Goal: Transaction & Acquisition: Obtain resource

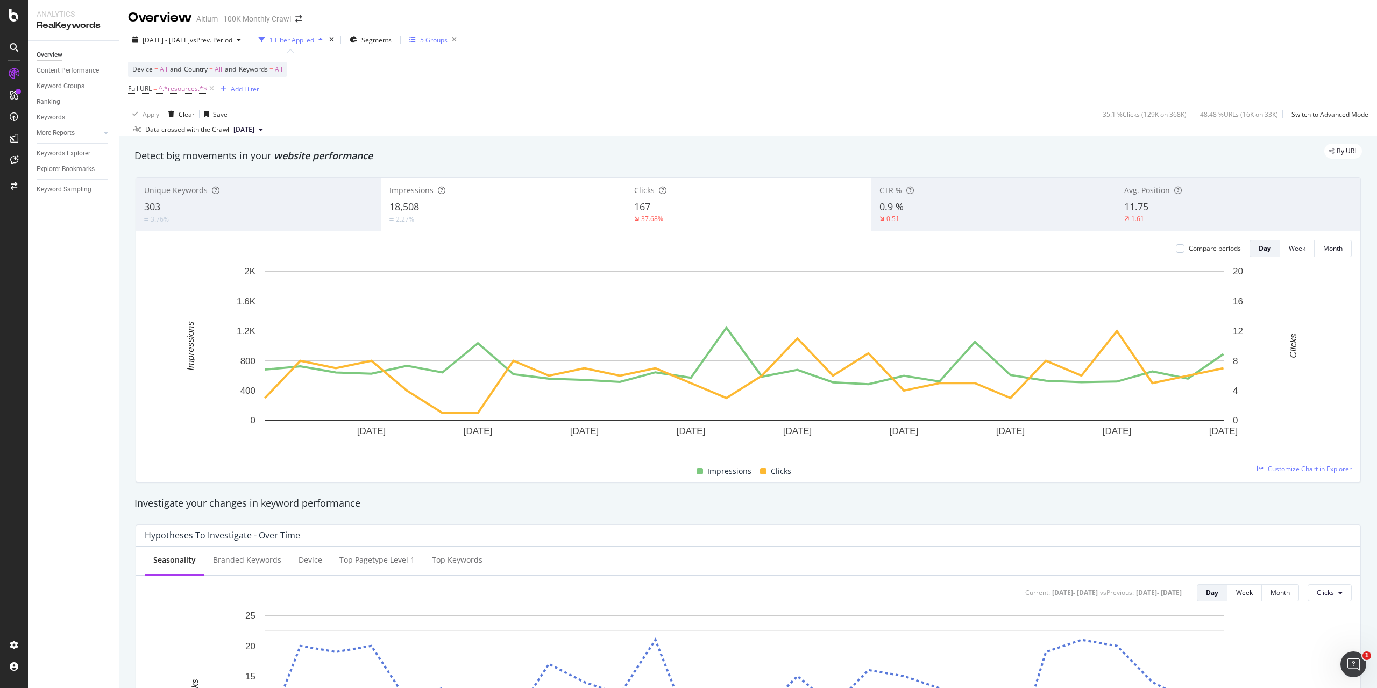
click at [448, 38] on div "5 Groups" at bounding box center [433, 40] width 27 height 9
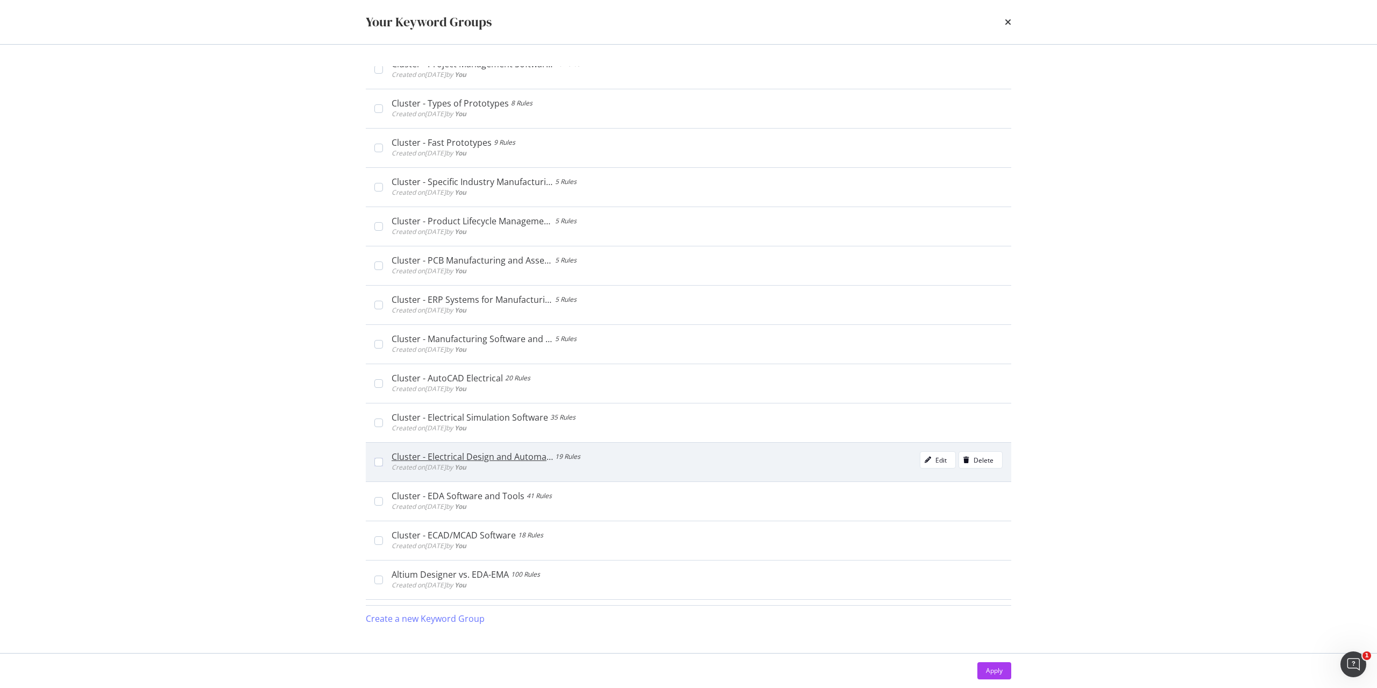
scroll to position [1183, 0]
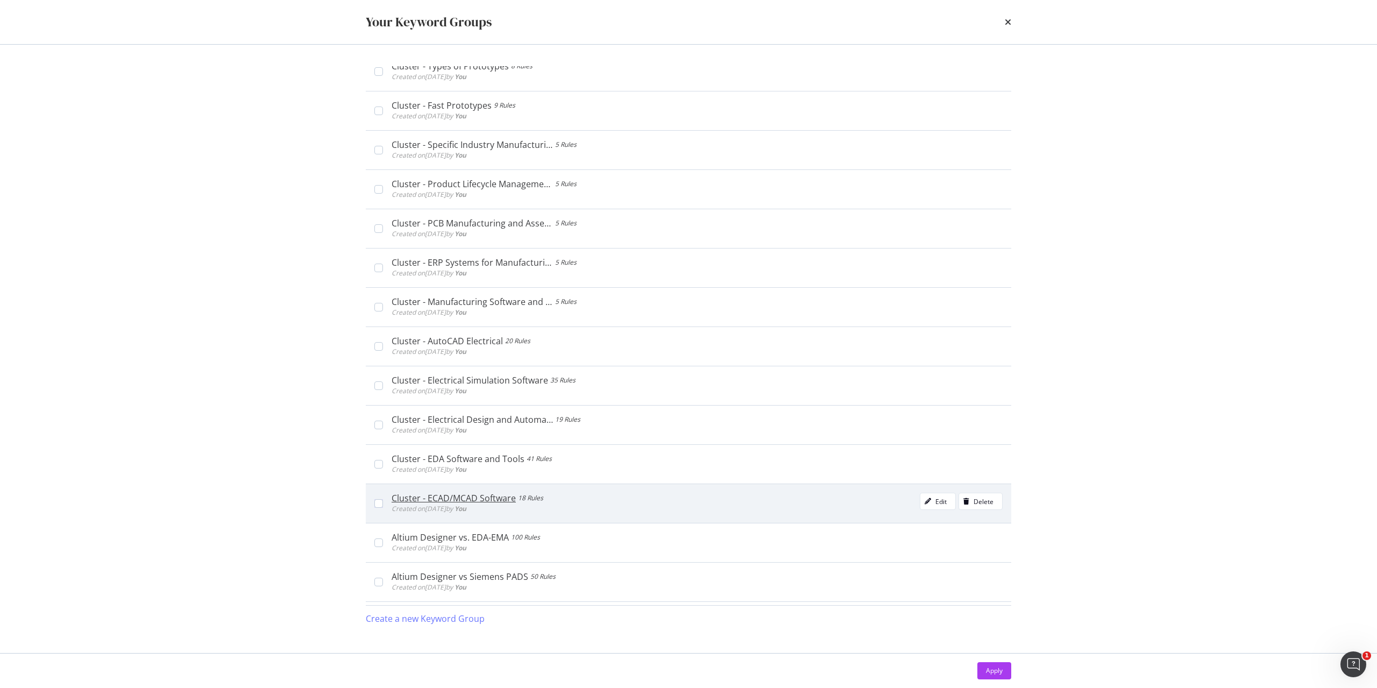
drag, startPoint x: 385, startPoint y: 501, endPoint x: 388, endPoint y: 496, distance: 6.6
click at [384, 501] on div "Cluster - ECAD/MCAD Software 18 Rules Created on [DATE] by You Edit Delete" at bounding box center [693, 504] width 620 height 22
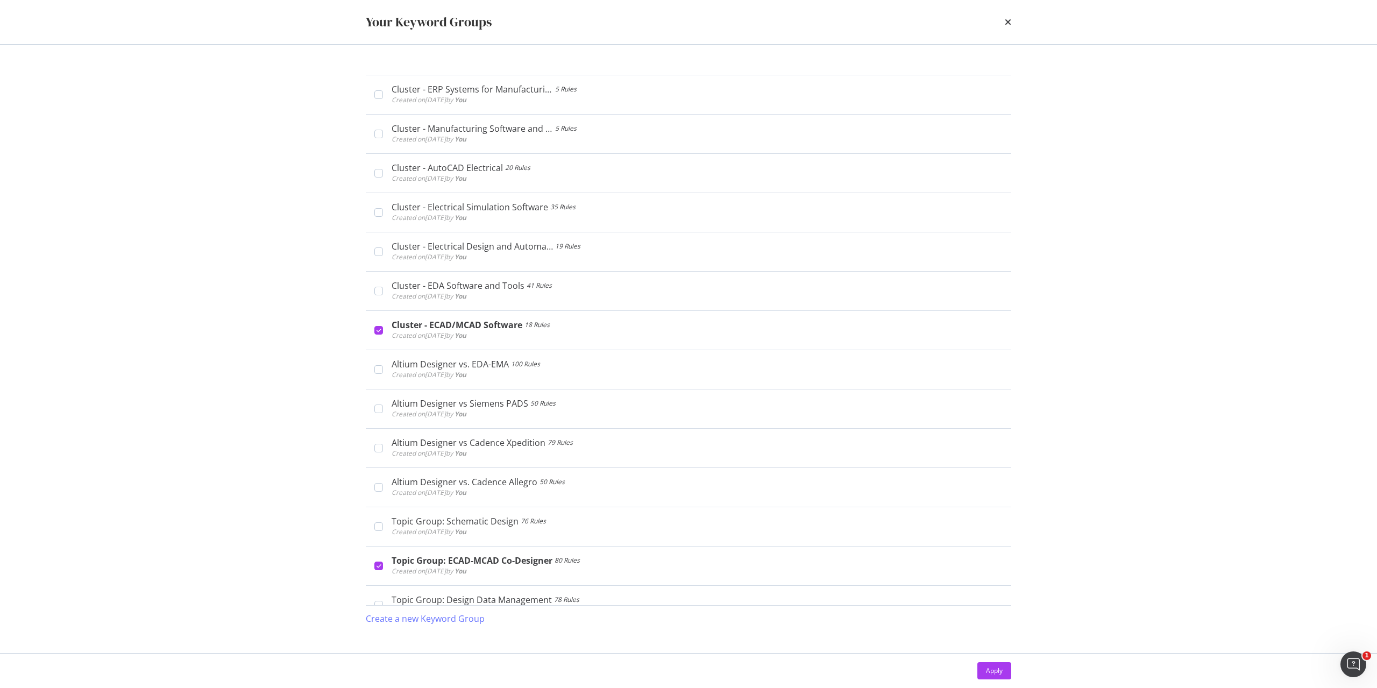
scroll to position [231, 0]
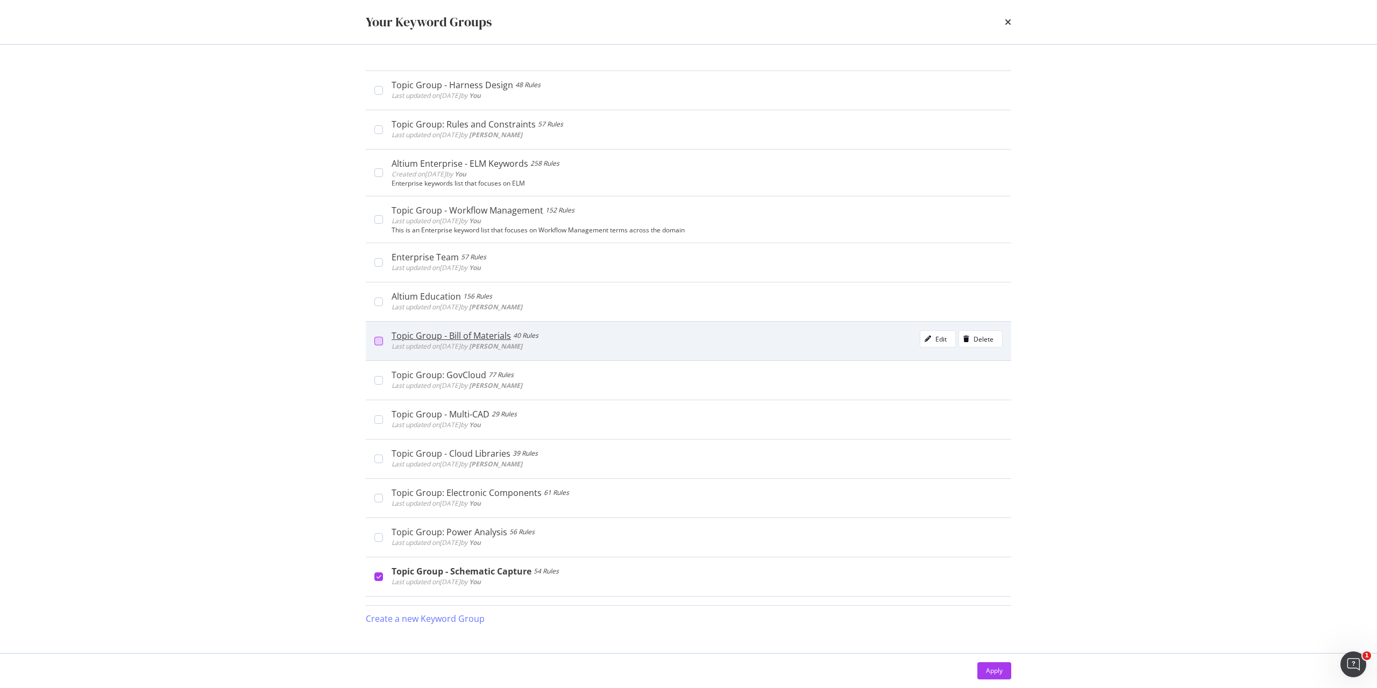
drag, startPoint x: 391, startPoint y: 341, endPoint x: 382, endPoint y: 341, distance: 8.6
click at [390, 341] on div "Topic Group - Bill of Materials 40 Rules Last updated on [DATE] by [PERSON_NAME…" at bounding box center [693, 341] width 620 height 22
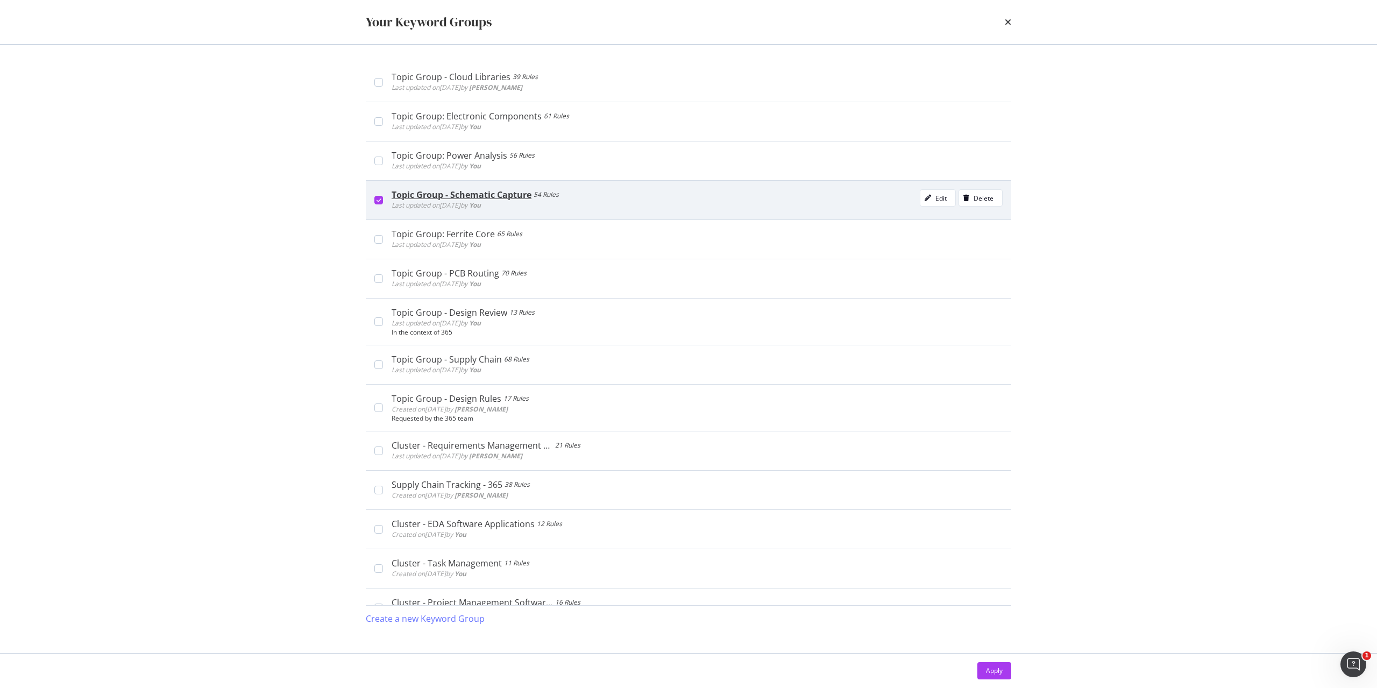
click at [379, 207] on div "Topic Group - Schematic Capture 54 Rules Last updated on [DATE] by You Edit Del…" at bounding box center [689, 199] width 646 height 39
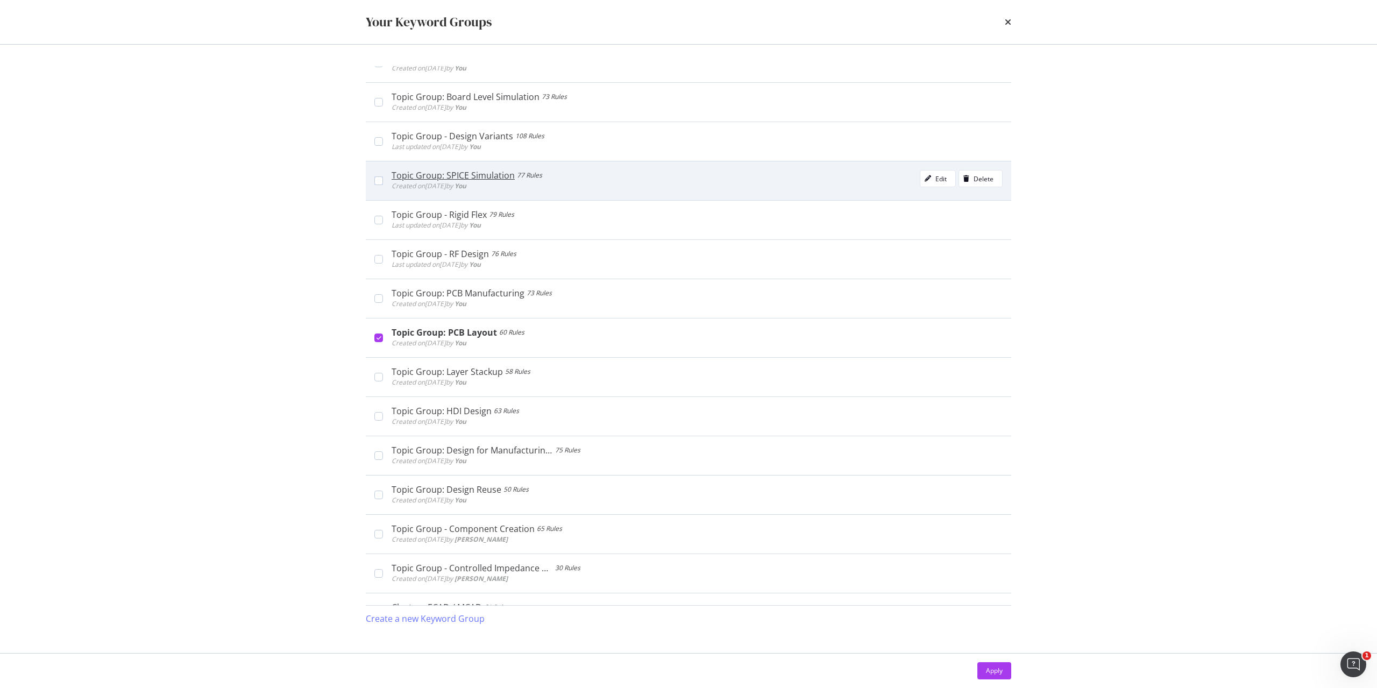
scroll to position [1953, 0]
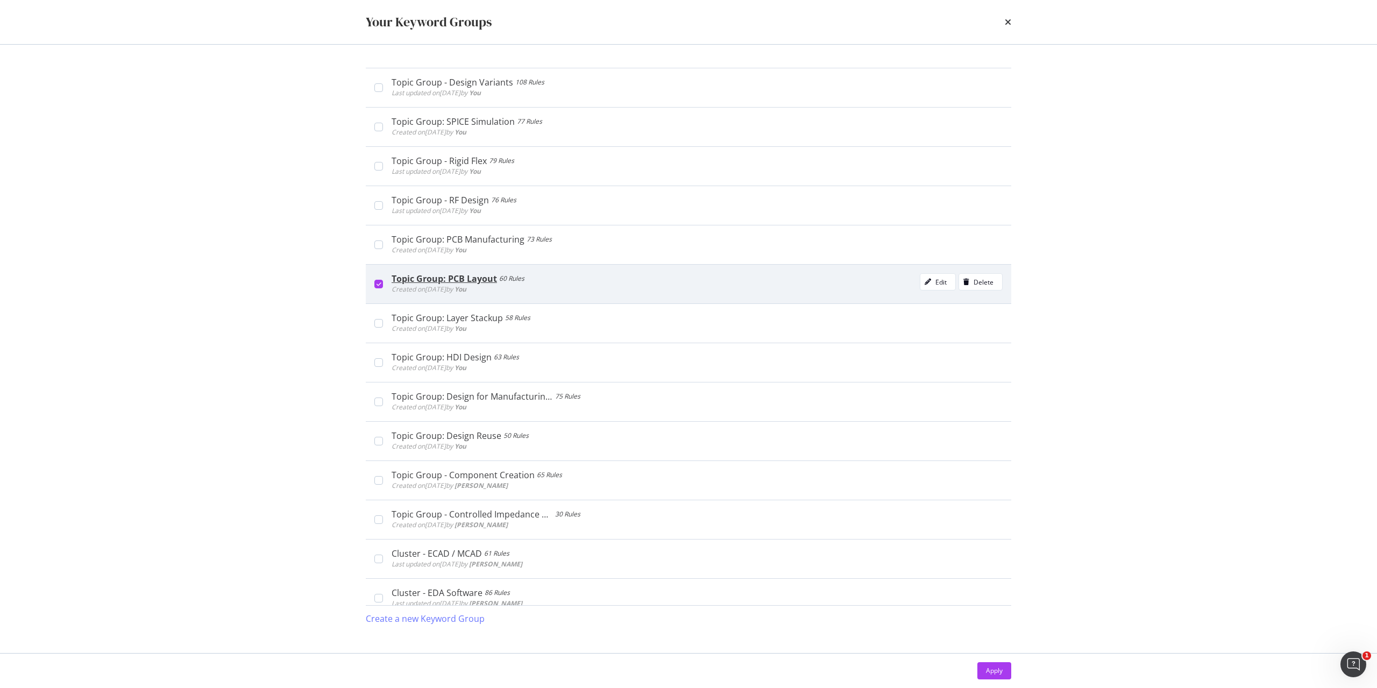
click at [376, 290] on div "Topic Group: PCB Layout 60 Rules Created on [DATE] by You Edit Delete" at bounding box center [689, 283] width 646 height 39
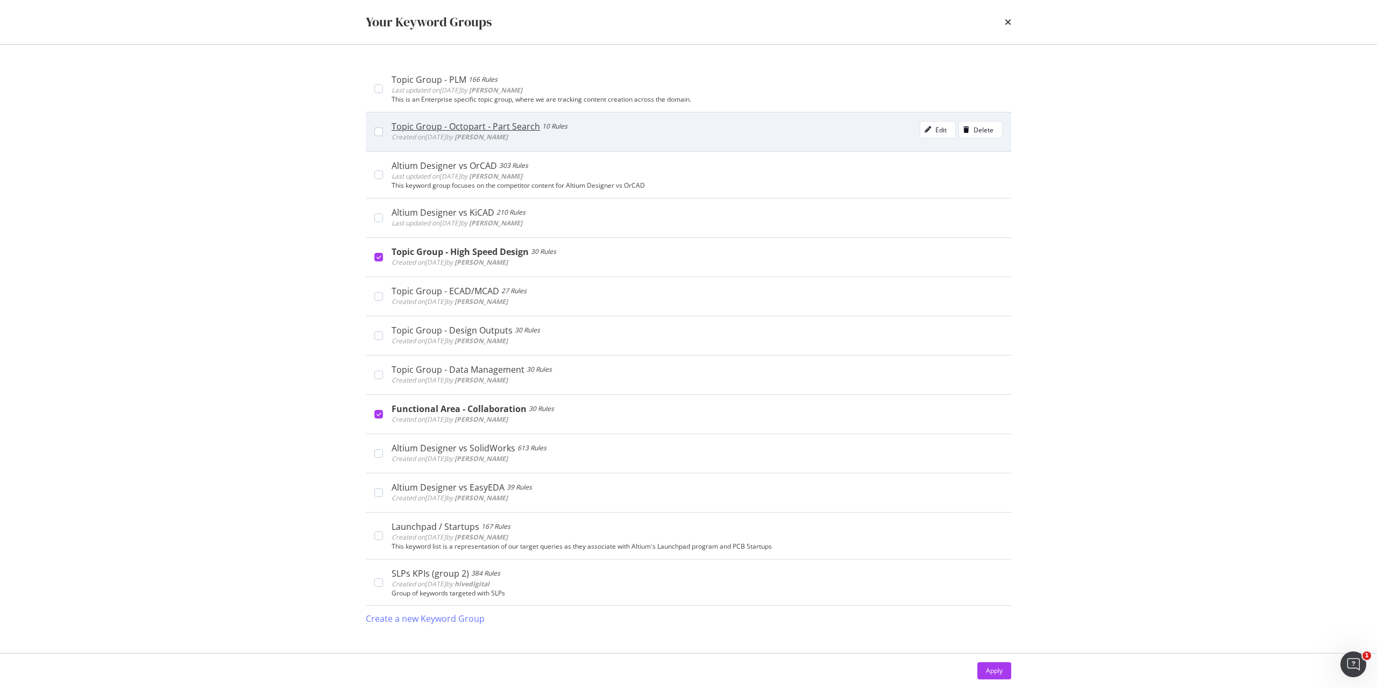
scroll to position [2760, 0]
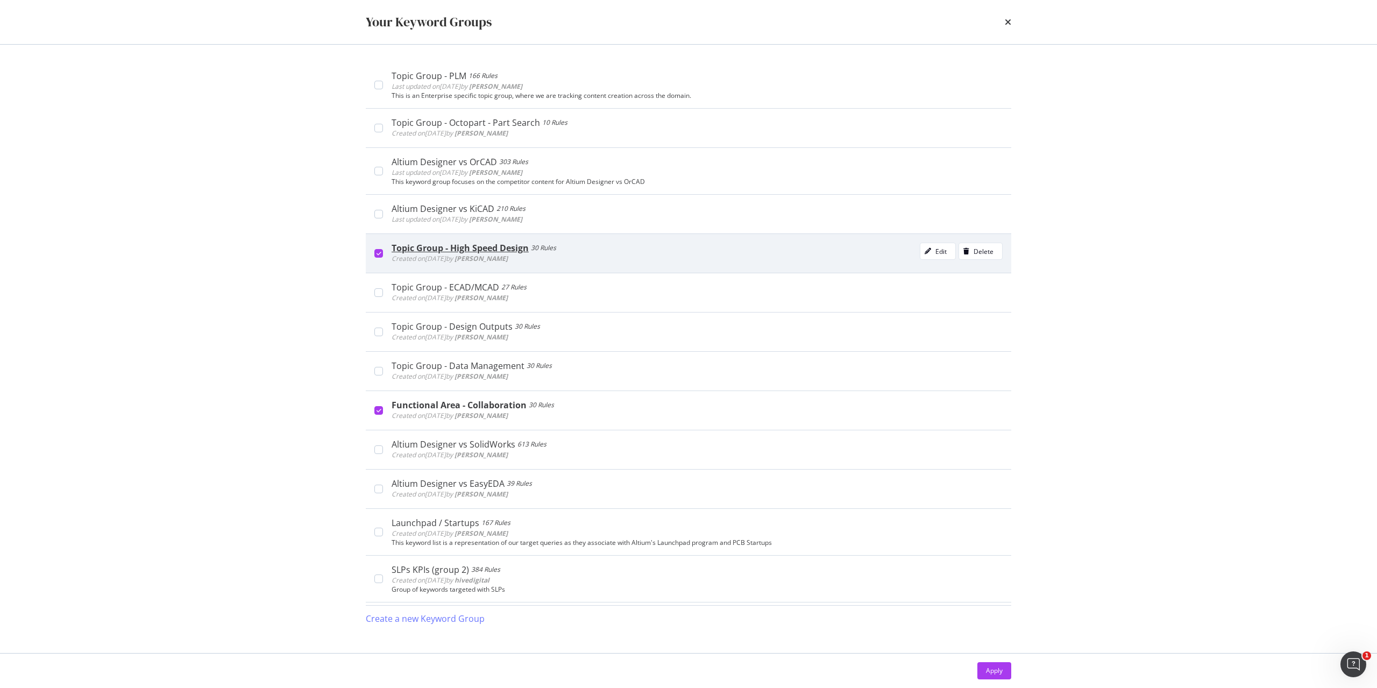
click at [385, 251] on div "Topic Group - High Speed Design 30 Rules Created on [DATE] by [PERSON_NAME] Edi…" at bounding box center [693, 254] width 620 height 22
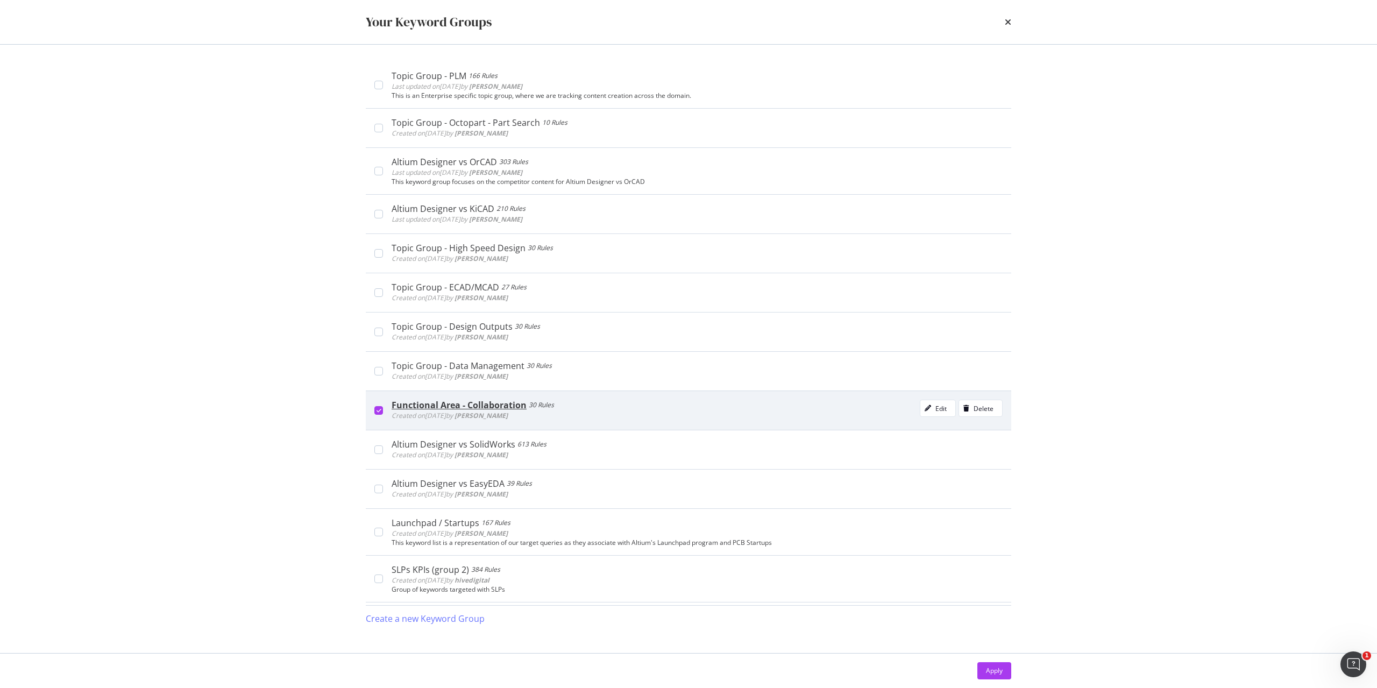
click at [383, 414] on div "Functional Area - Collaboration 30 Rules Created on [DATE] by [PERSON_NAME] Edi…" at bounding box center [693, 411] width 620 height 22
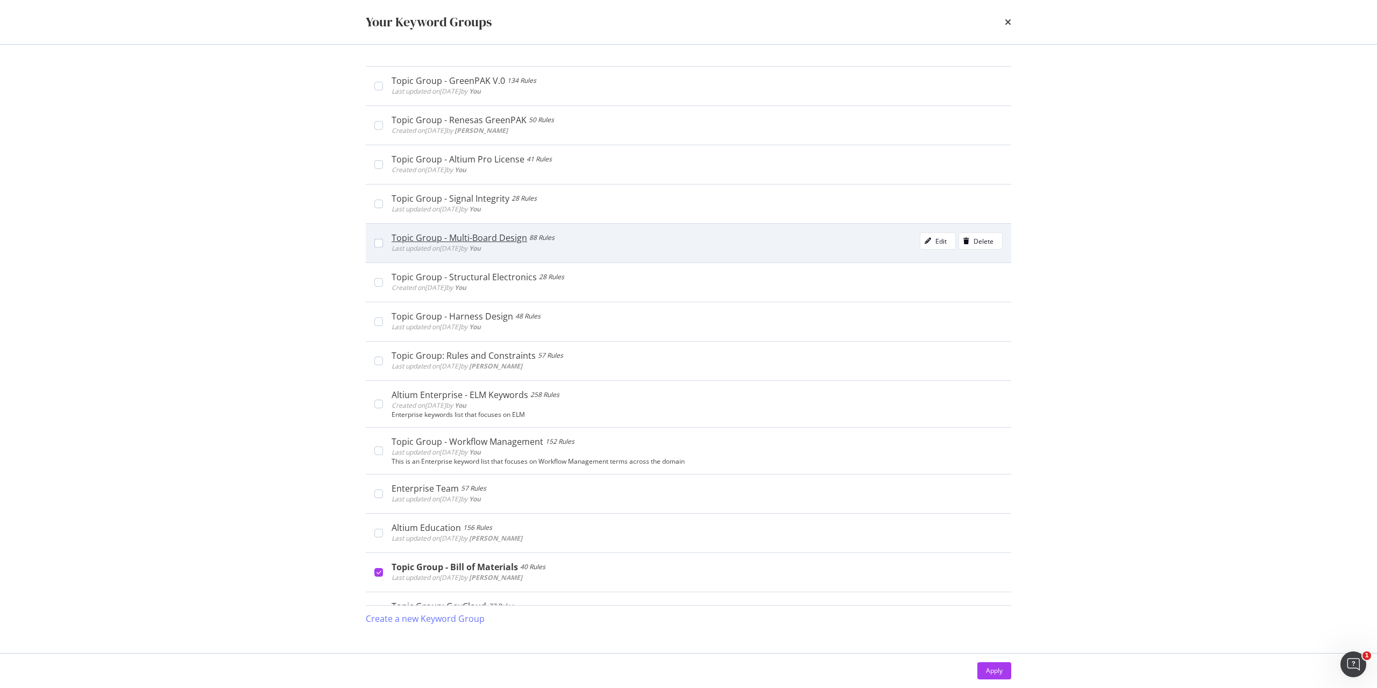
scroll to position [2829, 0]
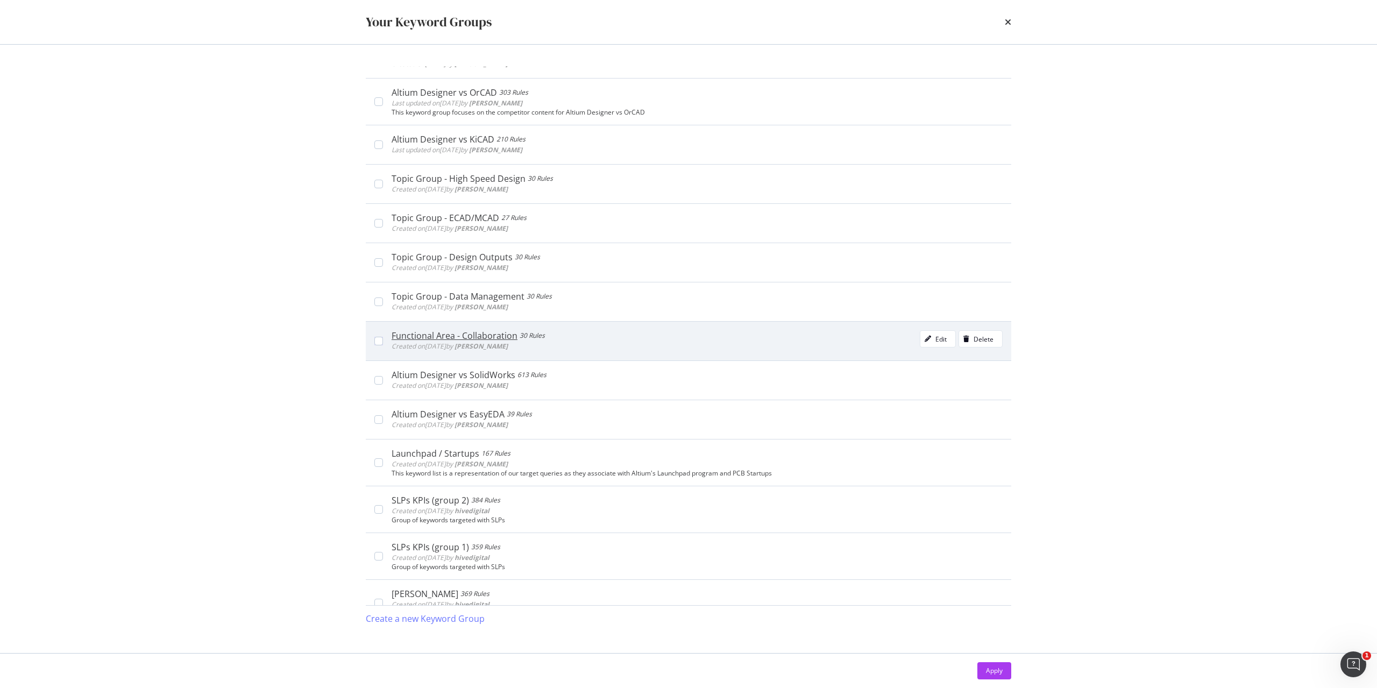
click at [385, 338] on div "Functional Area - Collaboration 30 Rules Created on [DATE] by [PERSON_NAME] Edi…" at bounding box center [693, 341] width 620 height 22
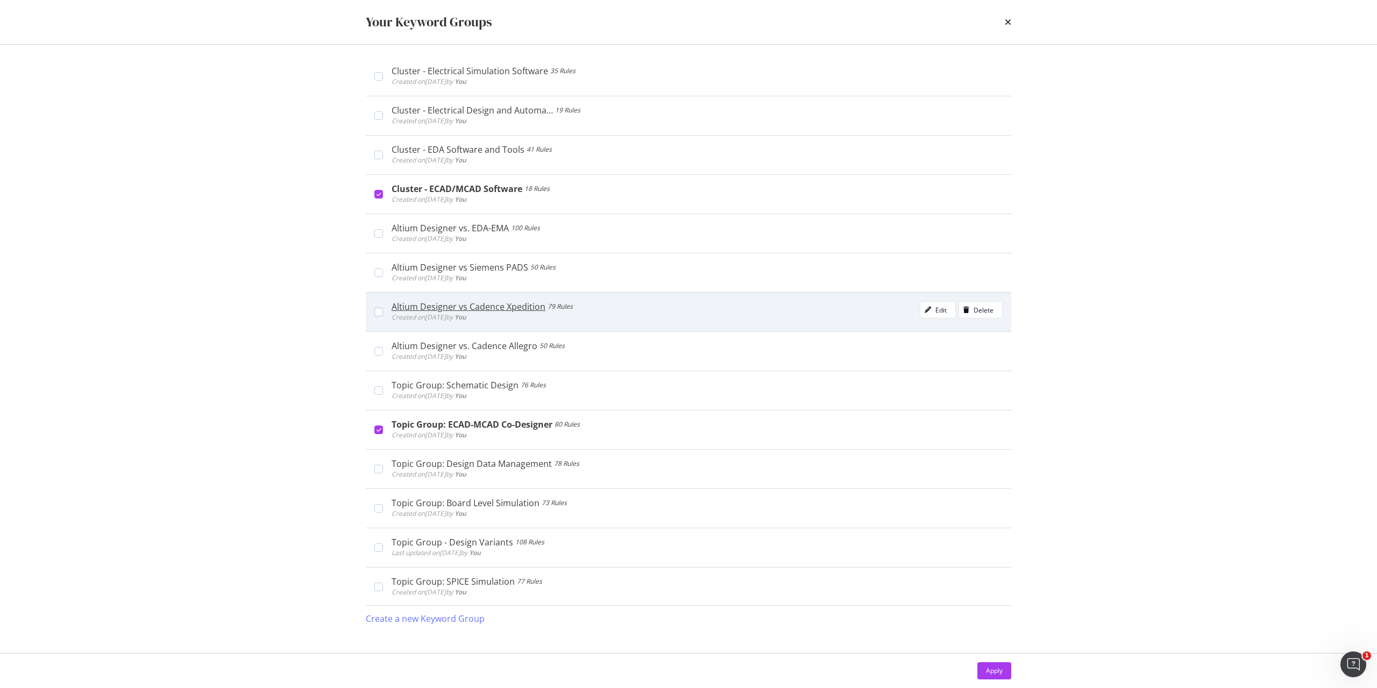
scroll to position [1484, 0]
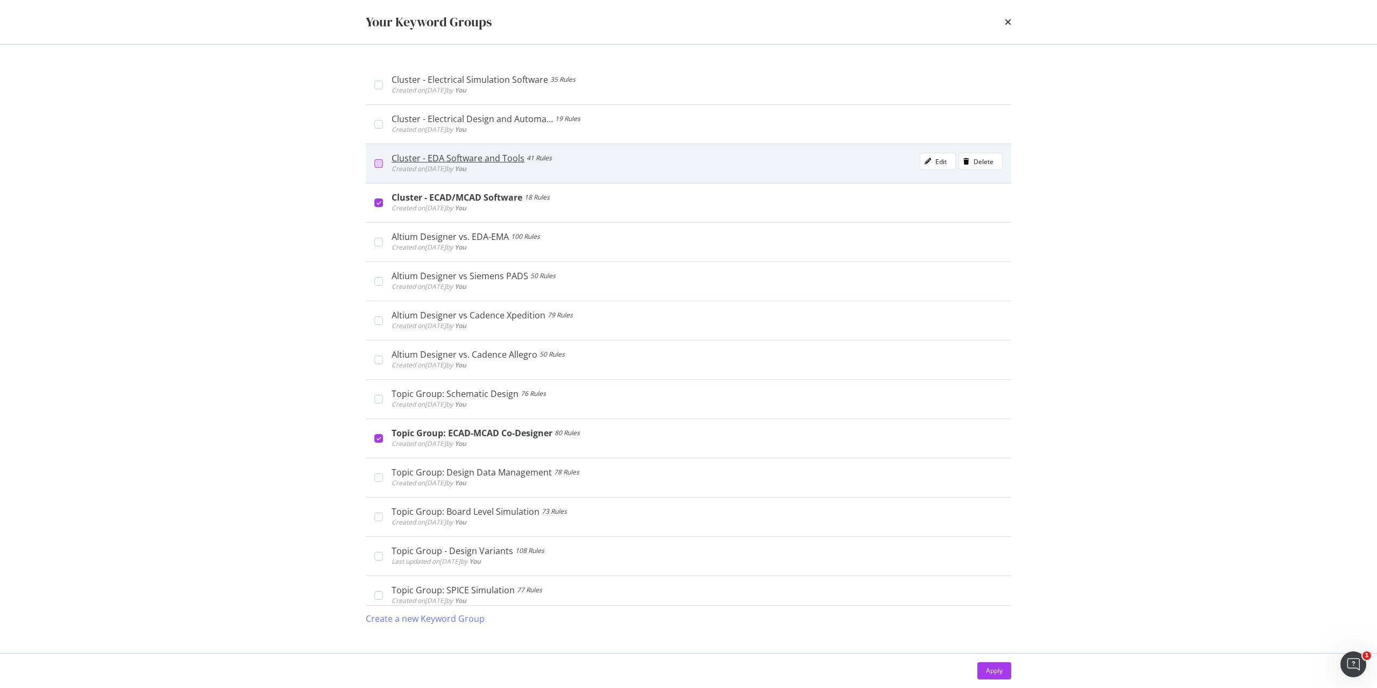
click at [379, 163] on div "modal" at bounding box center [378, 163] width 9 height 9
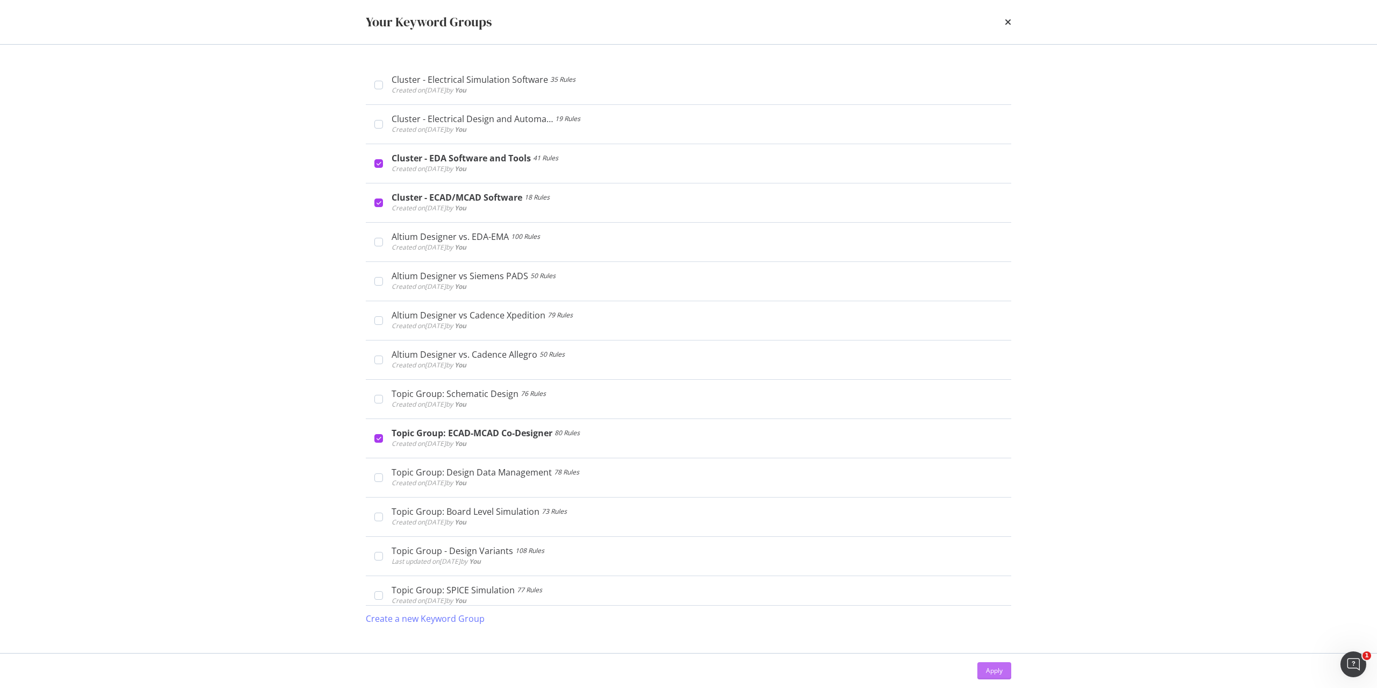
click at [989, 668] on div "Apply" at bounding box center [994, 670] width 17 height 9
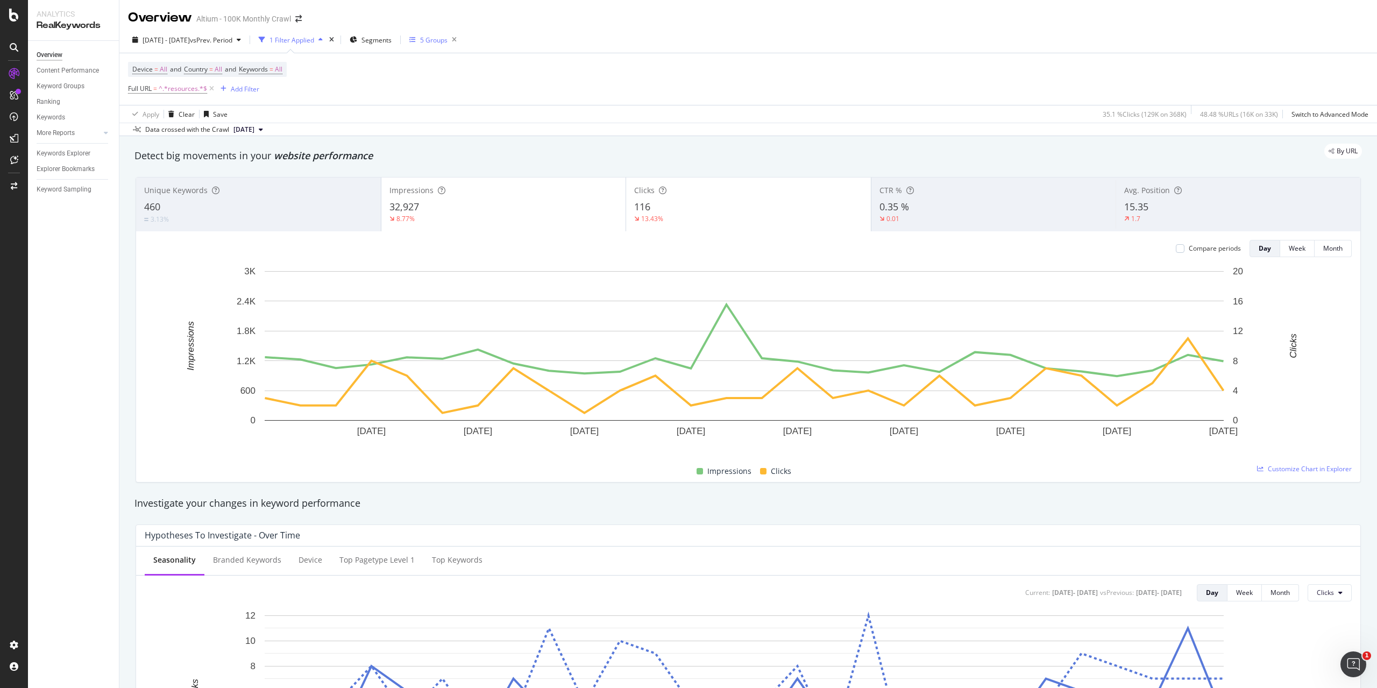
click at [461, 46] on div "5 Groups" at bounding box center [435, 39] width 52 height 15
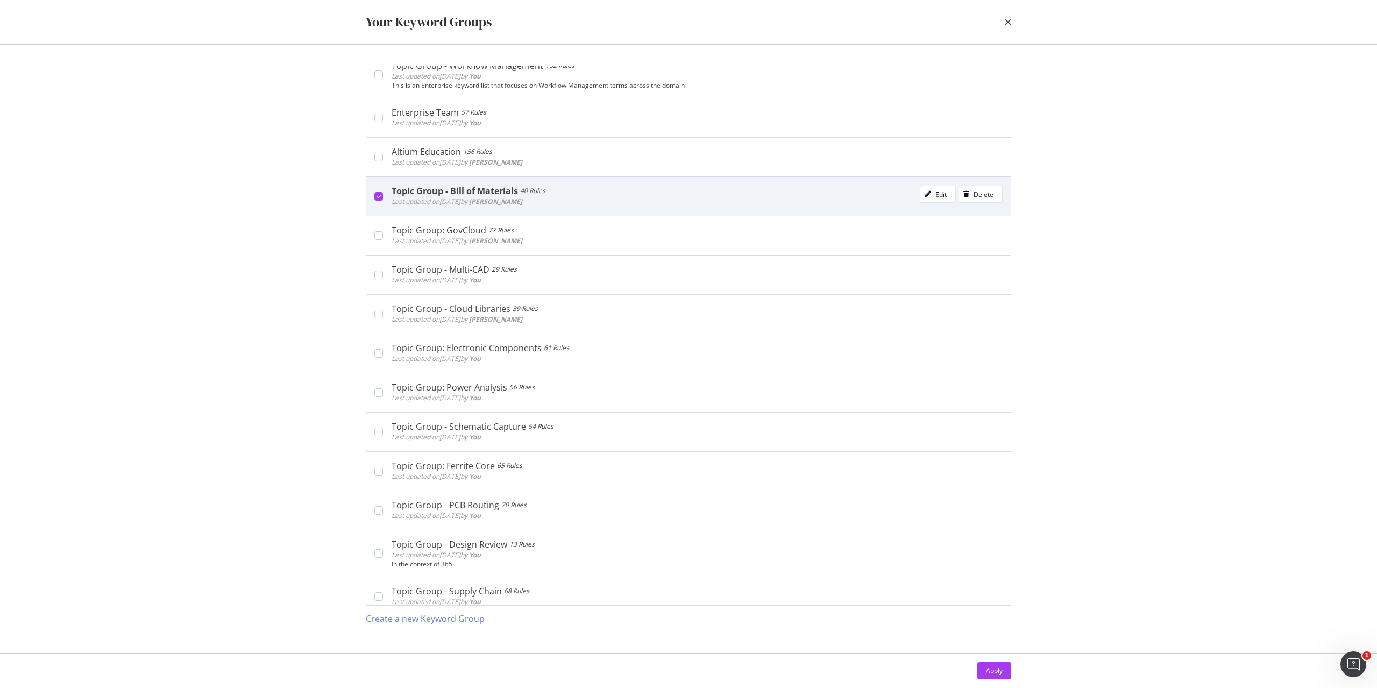
scroll to position [377, 0]
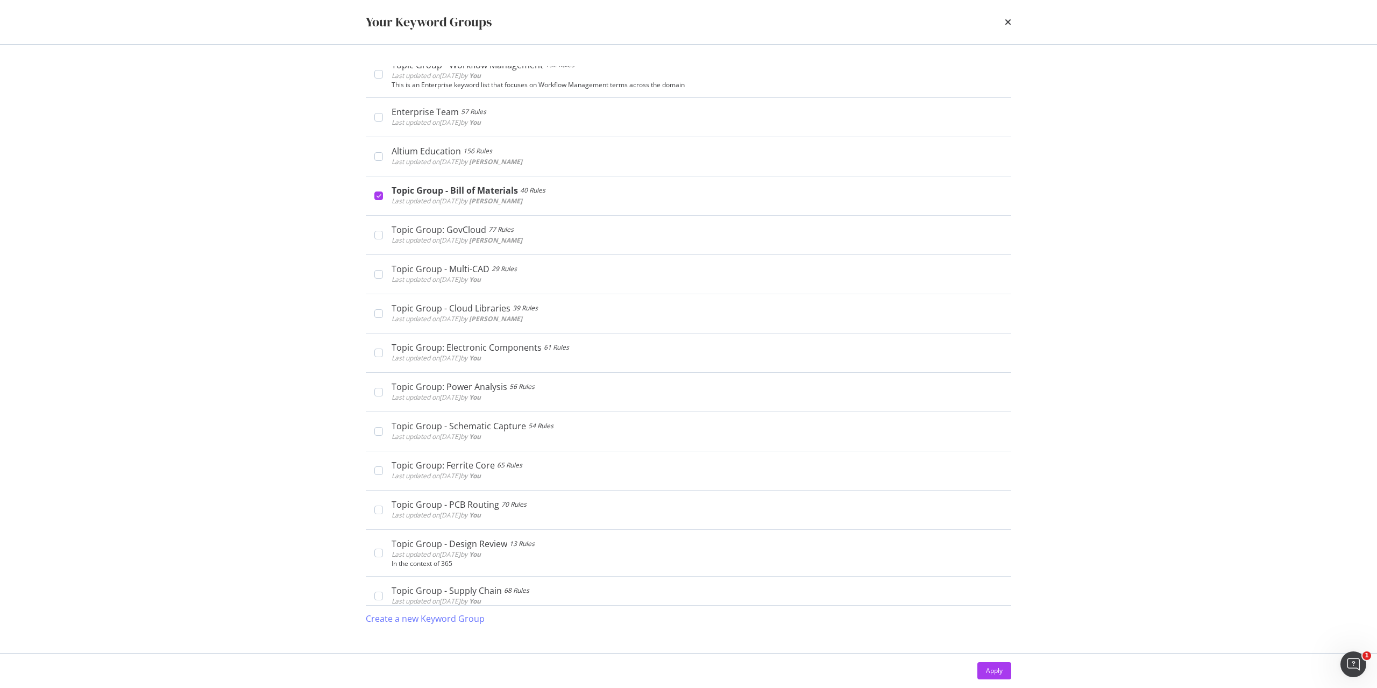
click at [1002, 19] on div "Your Keyword Groups" at bounding box center [689, 22] width 646 height 18
click at [1006, 18] on div "Your Keyword Groups" at bounding box center [689, 22] width 646 height 18
click at [1006, 18] on icon "times" at bounding box center [1008, 22] width 6 height 9
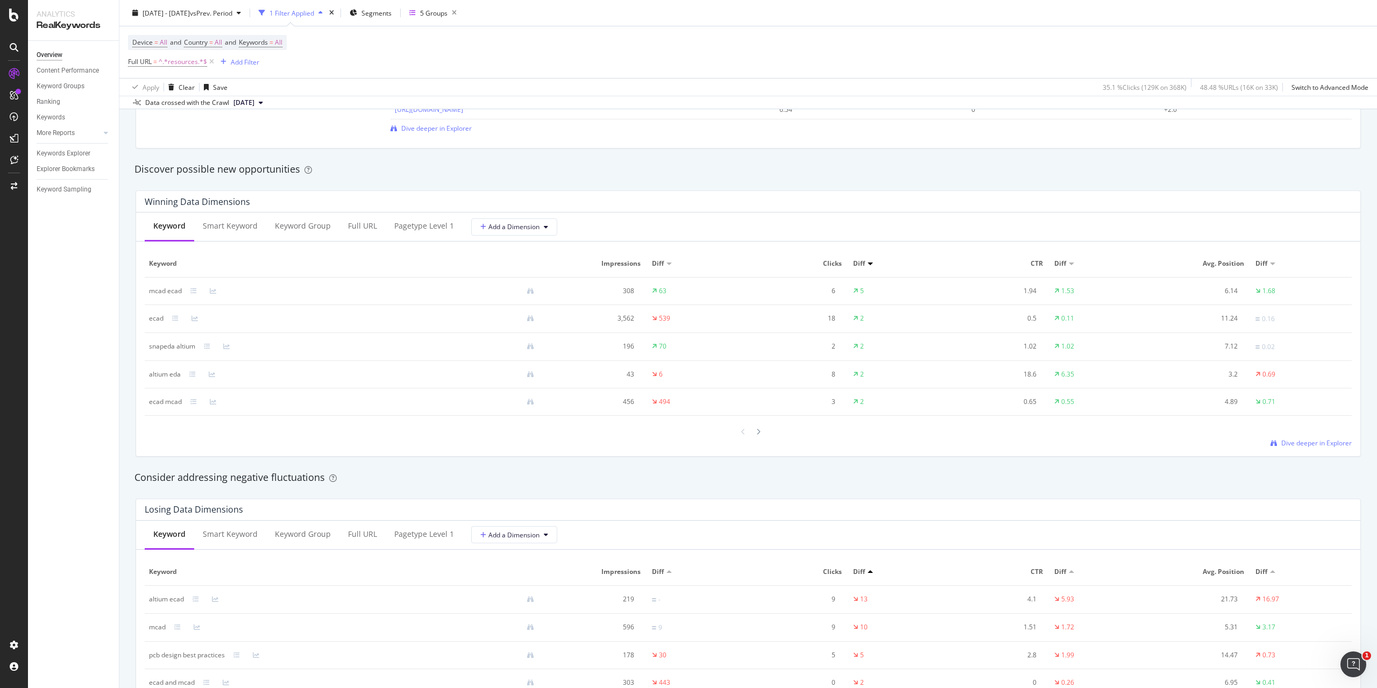
scroll to position [1076, 0]
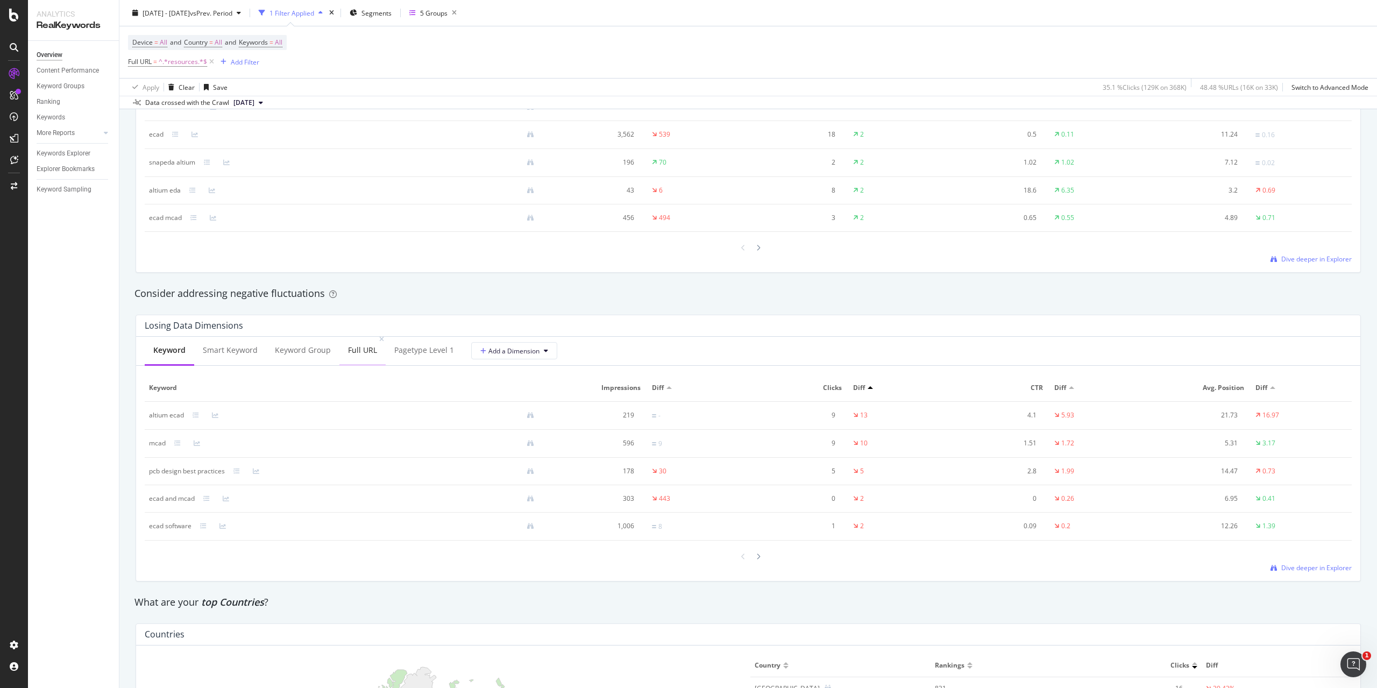
click at [348, 357] on div "Full URL" at bounding box center [362, 351] width 46 height 30
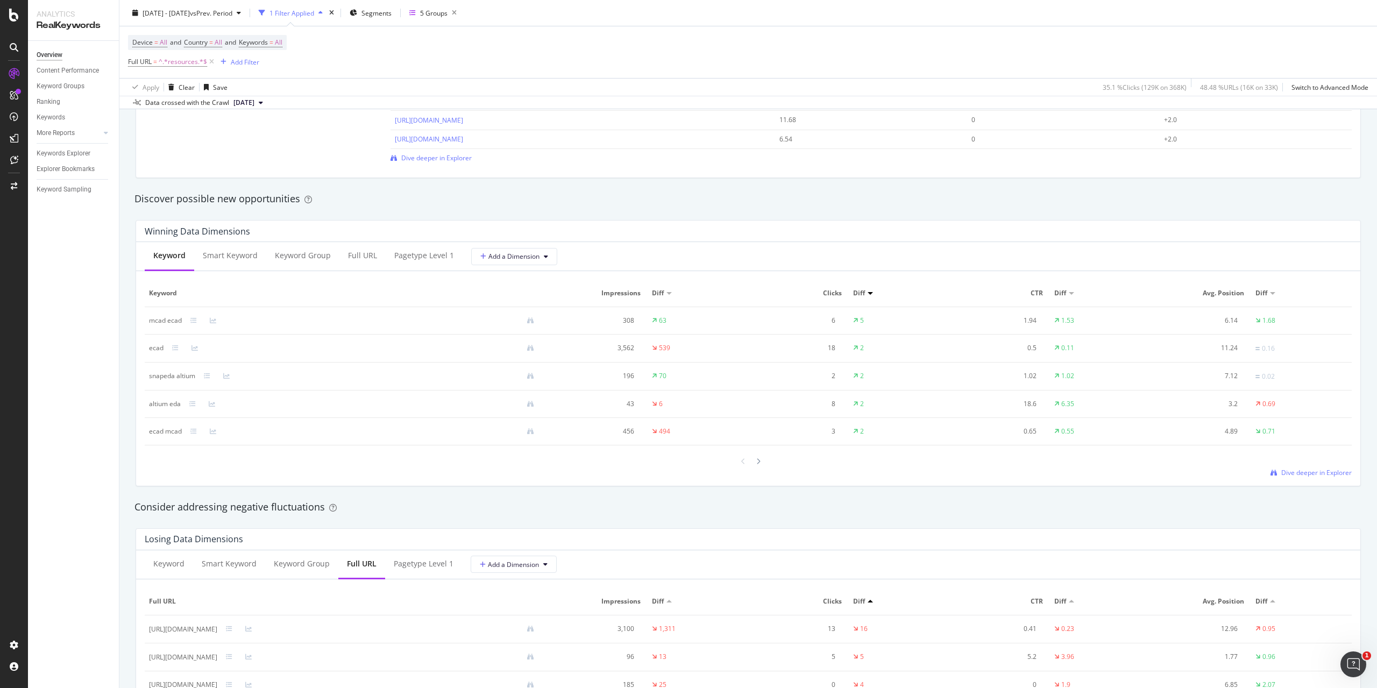
scroll to position [861, 0]
click at [667, 294] on div at bounding box center [669, 295] width 5 height 3
click at [357, 259] on div "Full URL" at bounding box center [362, 257] width 29 height 11
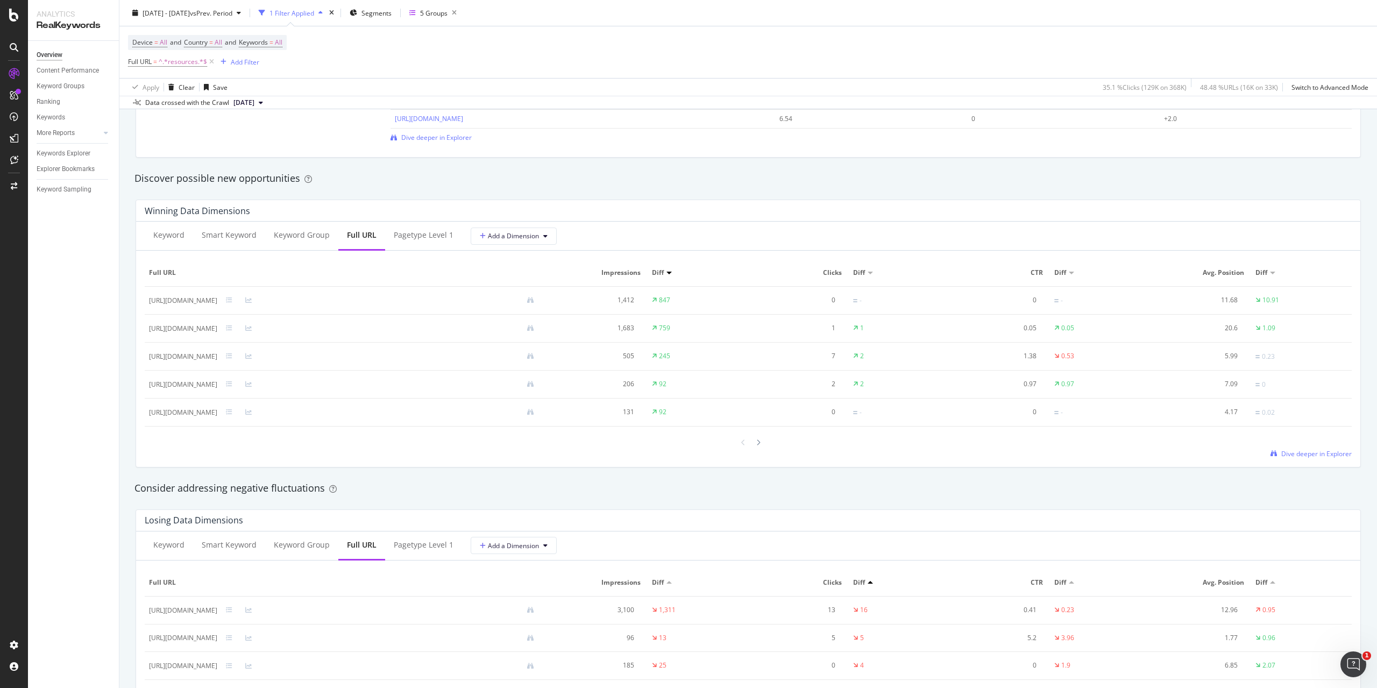
scroll to position [915, 0]
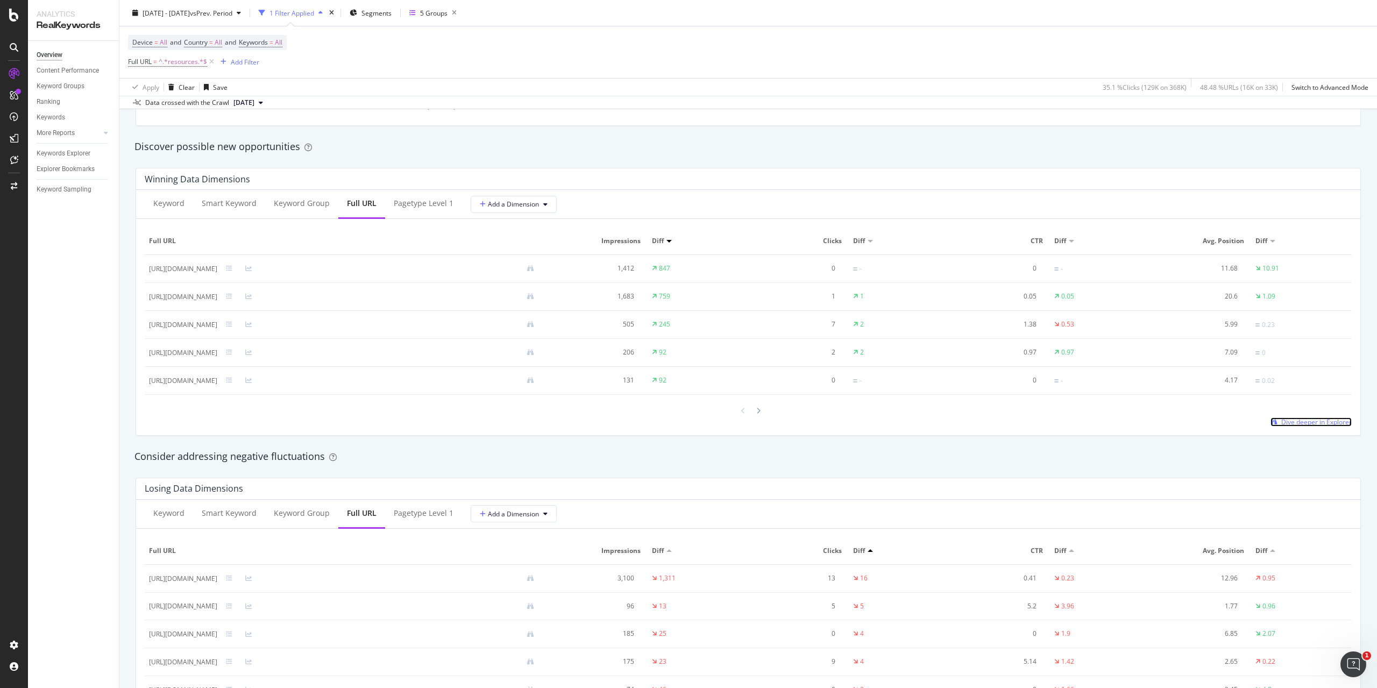
click at [1302, 426] on span "Dive deeper in Explorer" at bounding box center [1316, 421] width 70 height 9
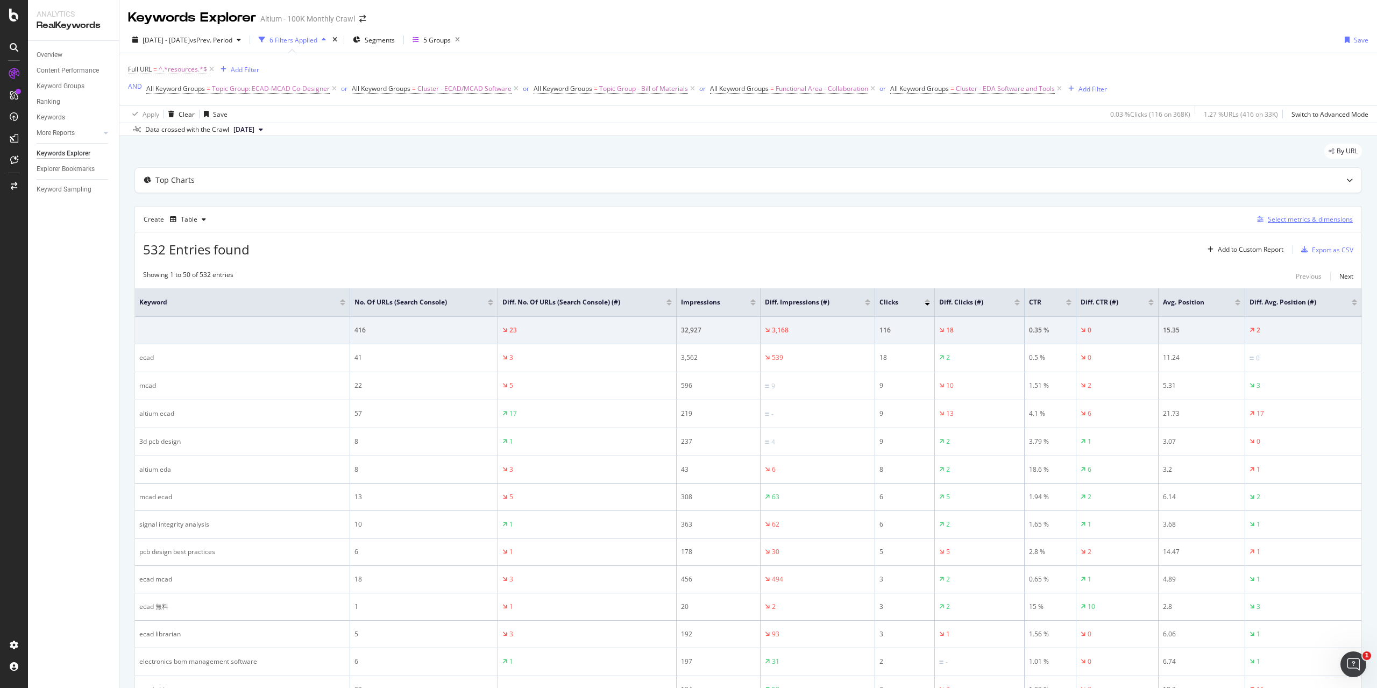
click at [1306, 219] on div "Select metrics & dimensions" at bounding box center [1310, 219] width 85 height 9
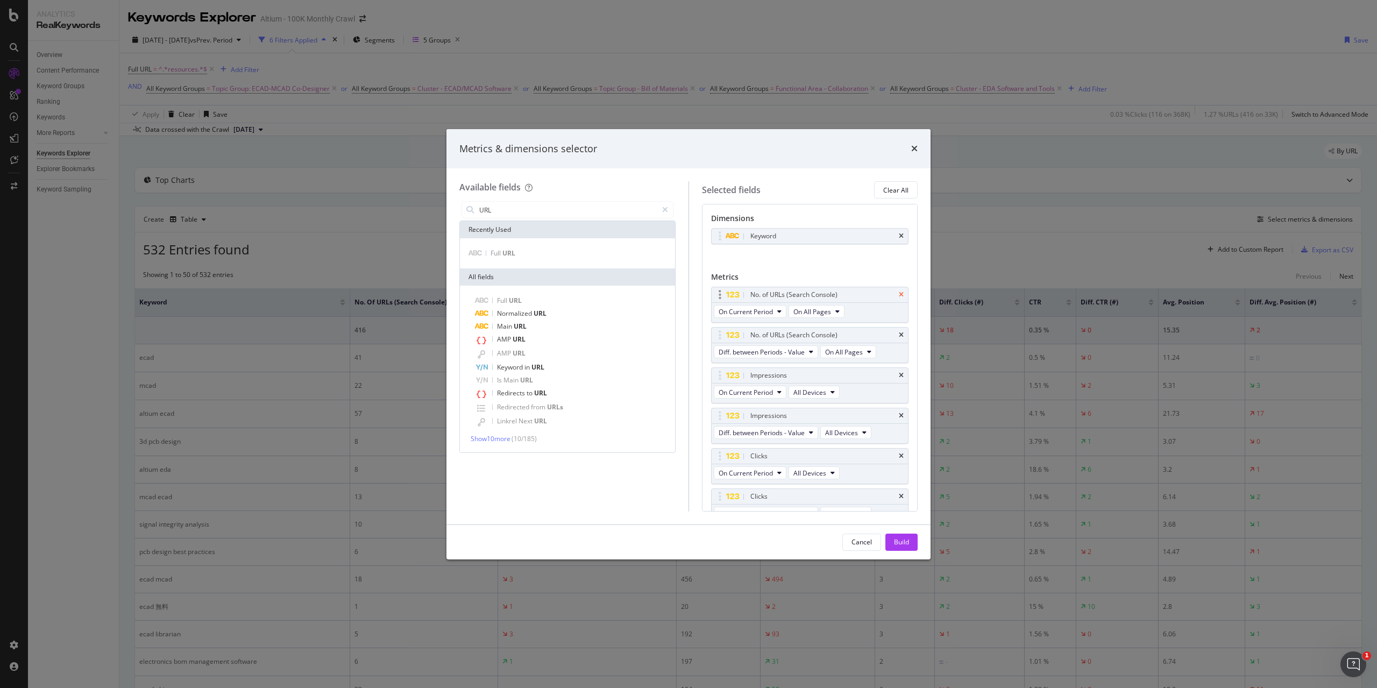
type input "URL"
click at [899, 295] on icon "times" at bounding box center [901, 295] width 5 height 6
click at [896, 295] on div "No. of URLs (Search Console)" at bounding box center [810, 294] width 197 height 15
click at [899, 293] on icon "times" at bounding box center [901, 295] width 5 height 6
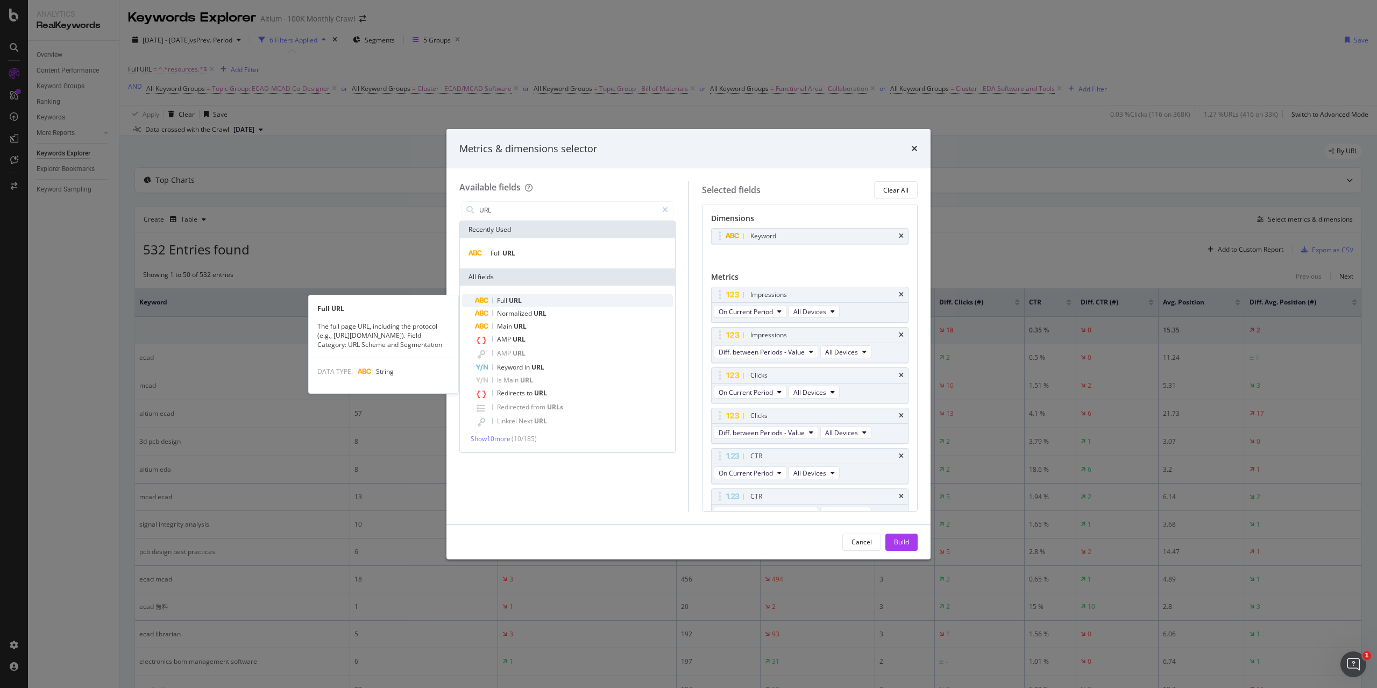
click at [552, 300] on div "Full URL" at bounding box center [574, 300] width 198 height 13
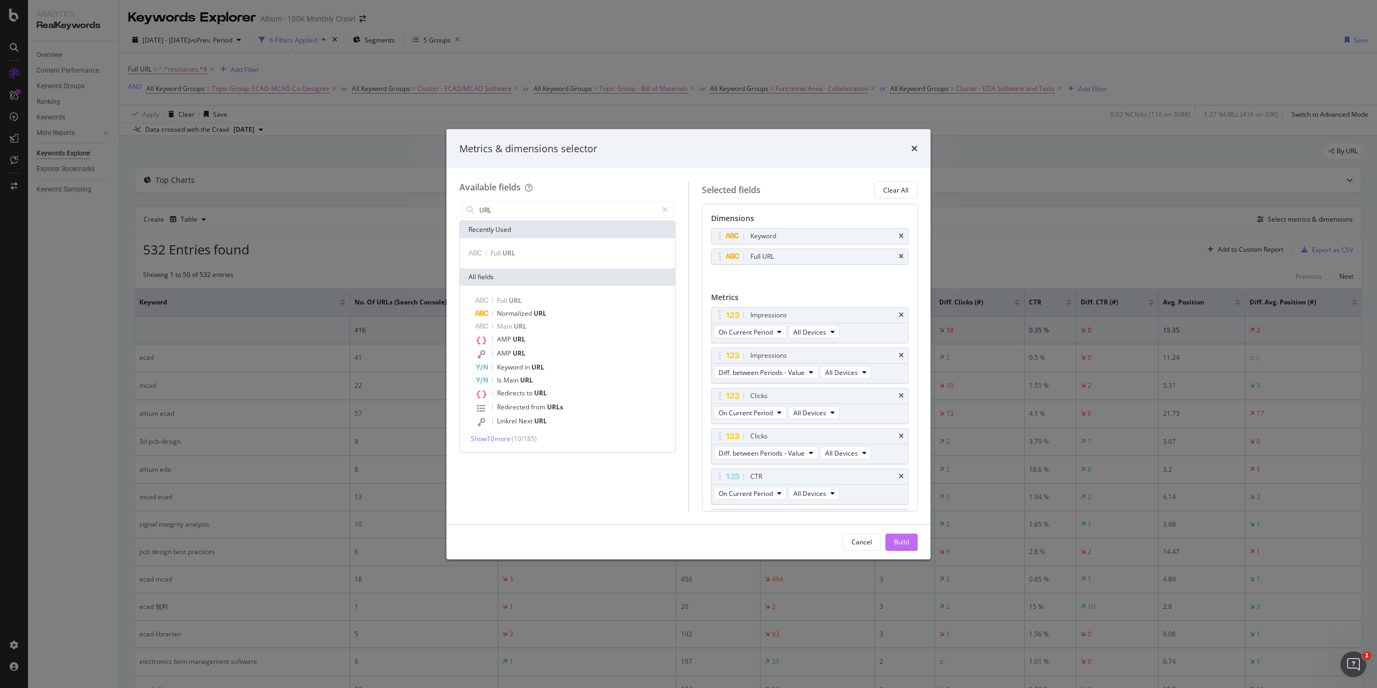
click at [905, 543] on div "Build" at bounding box center [901, 541] width 15 height 9
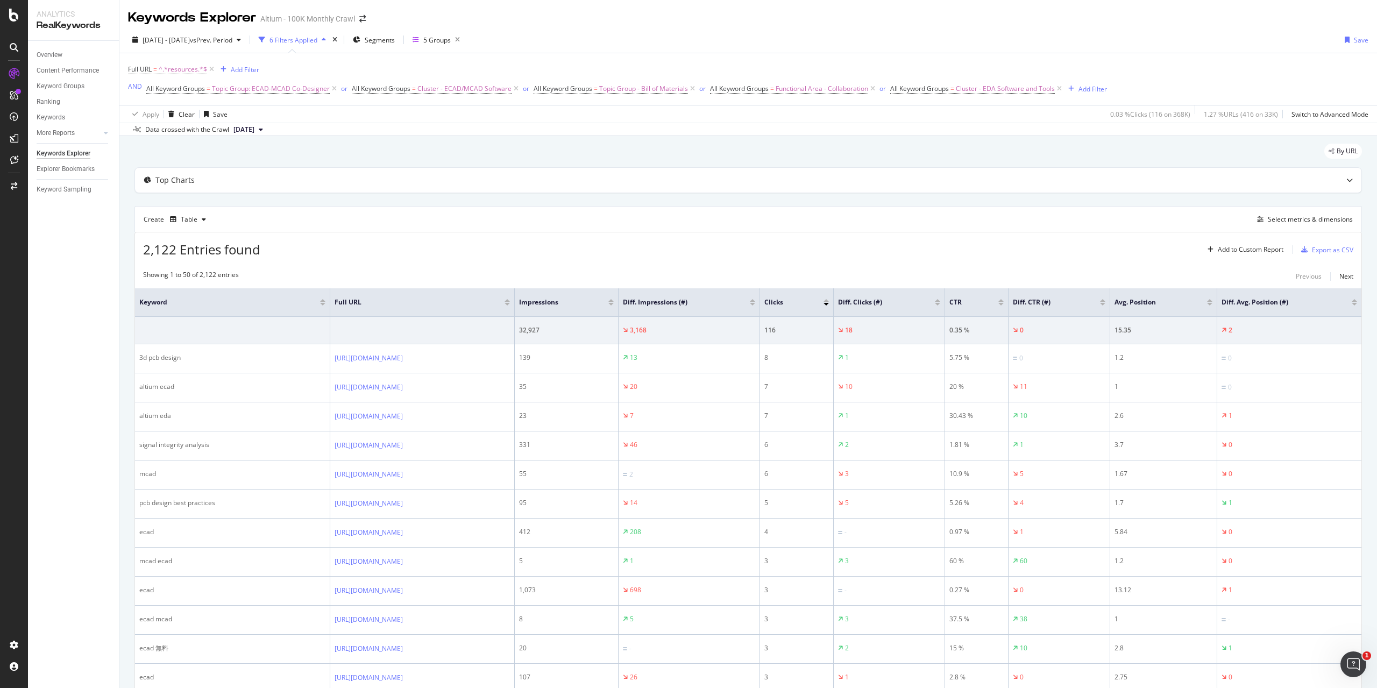
click at [614, 303] on div at bounding box center [610, 304] width 5 height 3
click at [1324, 251] on div "Export as CSV" at bounding box center [1332, 249] width 41 height 9
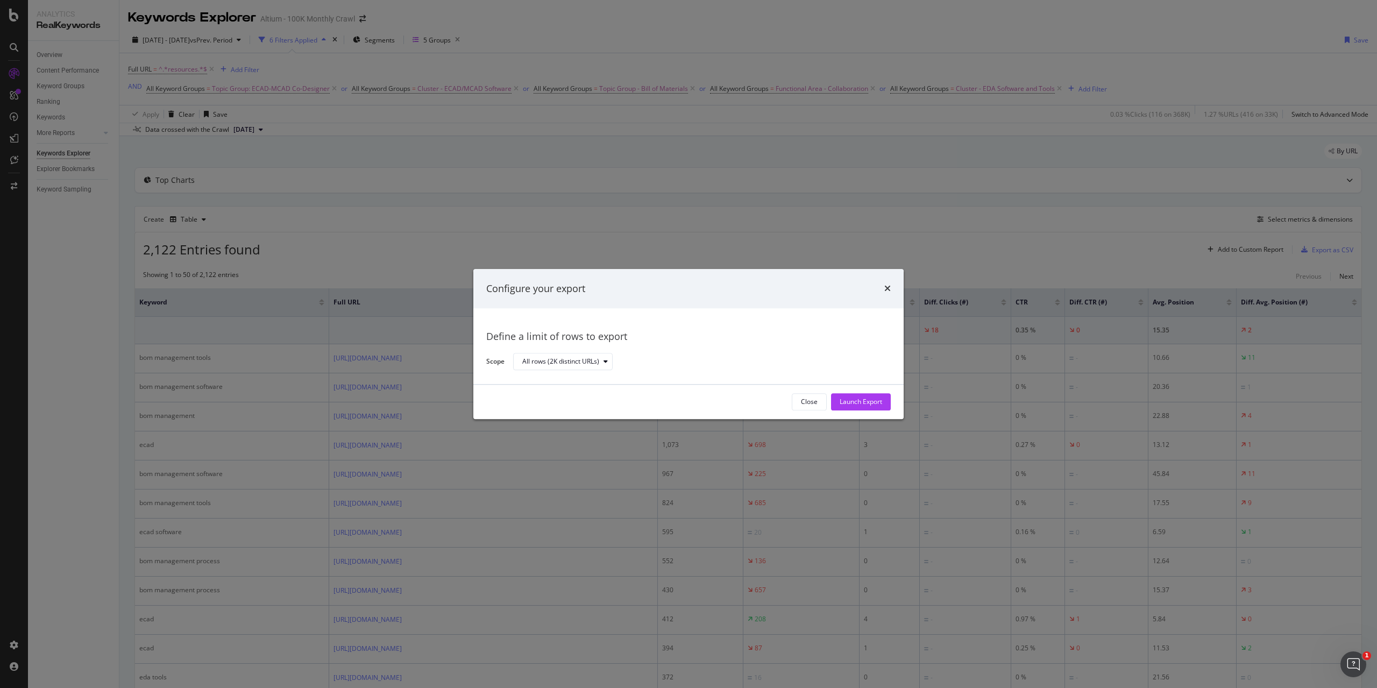
click at [571, 352] on div "All rows (2K distinct URLs)" at bounding box center [697, 361] width 369 height 19
click at [569, 359] on div "All rows (2K distinct URLs)" at bounding box center [560, 362] width 77 height 6
click at [841, 360] on div "All rows (2K distinct URLs)" at bounding box center [697, 361] width 369 height 19
click at [846, 401] on div "Launch Export" at bounding box center [861, 402] width 42 height 9
